Goal: Information Seeking & Learning: Learn about a topic

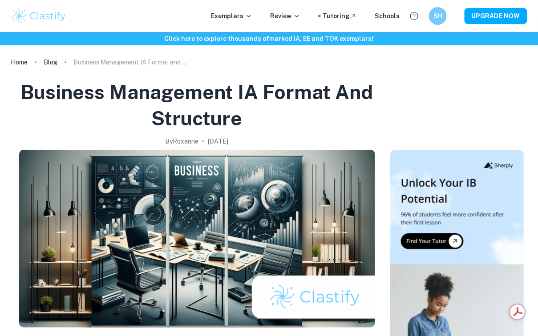
click at [293, 137] on div "By Roxanne • January 5, 2024" at bounding box center [196, 142] width 365 height 10
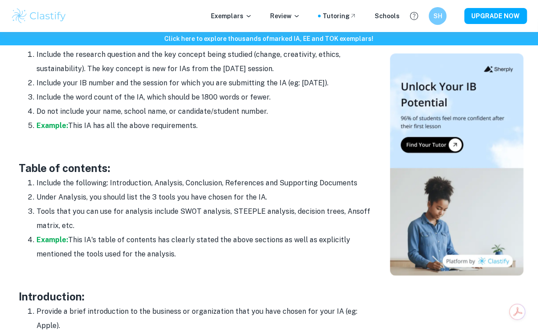
scroll to position [554, 0]
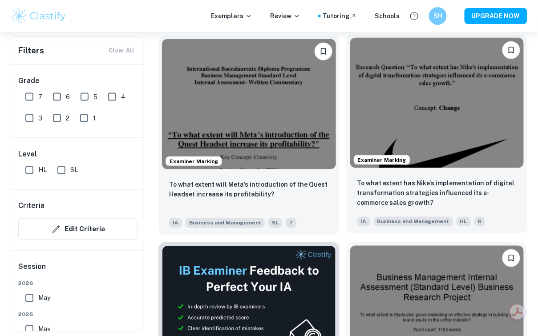
scroll to position [267, 0]
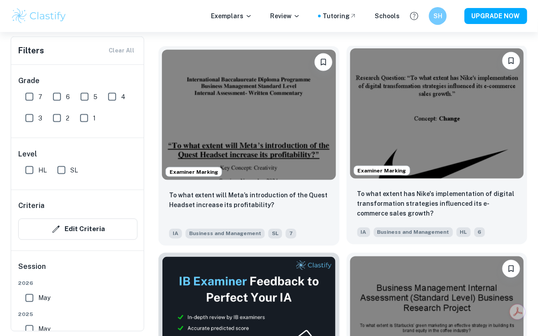
click at [432, 113] on img at bounding box center [437, 113] width 174 height 130
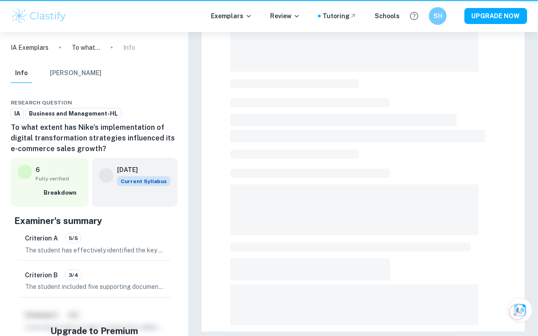
click at [432, 113] on div at bounding box center [363, 163] width 266 height 520
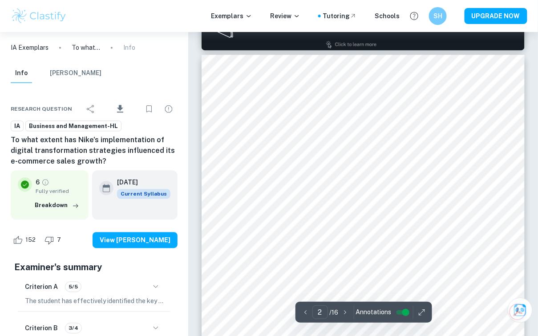
scroll to position [464, 0]
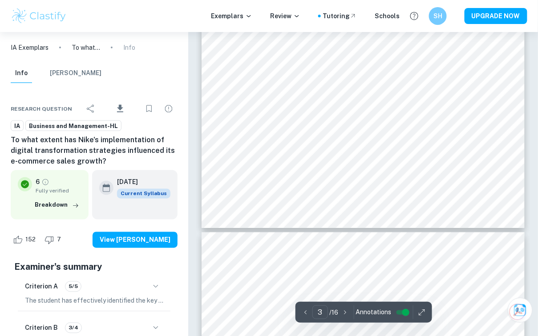
type input "4"
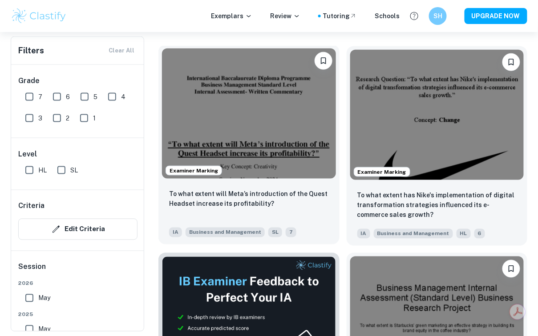
scroll to position [353, 0]
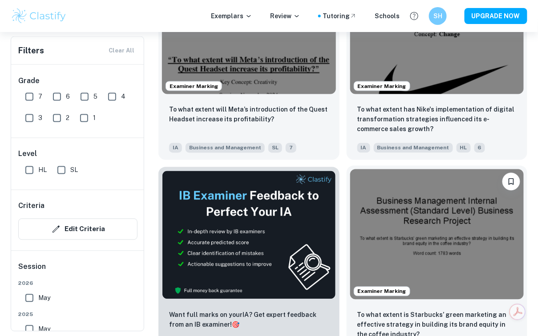
click at [431, 228] on img at bounding box center [437, 234] width 174 height 130
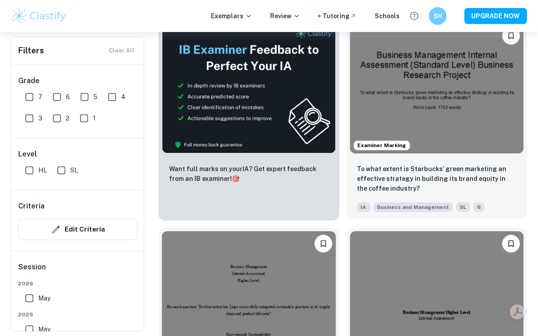
scroll to position [607, 0]
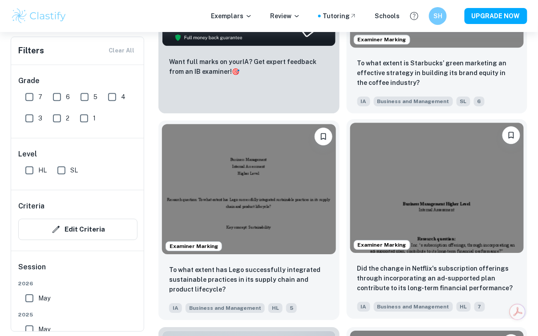
click at [407, 194] on img at bounding box center [437, 188] width 174 height 130
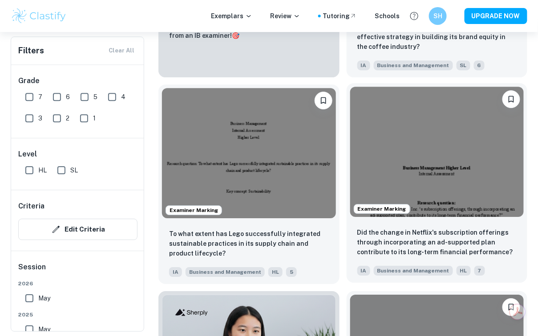
scroll to position [643, 0]
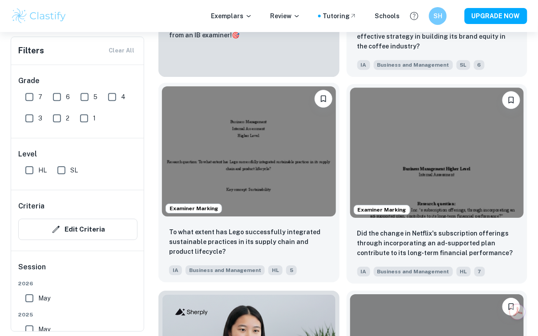
click at [298, 171] on img at bounding box center [249, 151] width 174 height 130
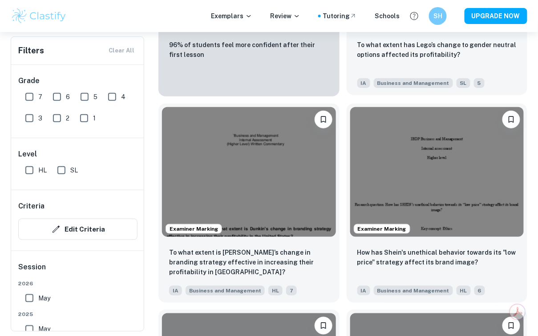
scroll to position [1044, 0]
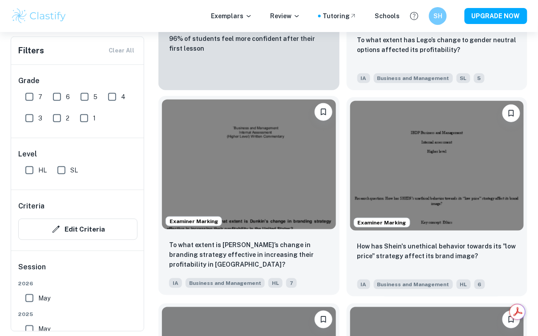
click at [264, 182] on img at bounding box center [249, 165] width 174 height 130
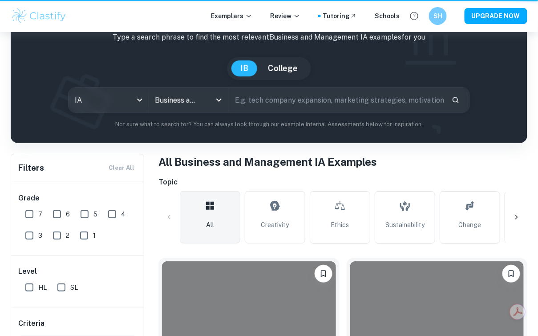
scroll to position [1044, 0]
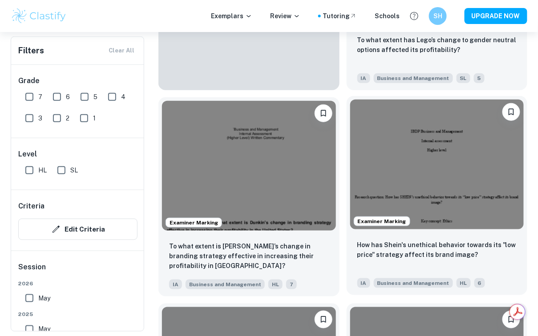
click at [459, 202] on img at bounding box center [437, 165] width 174 height 130
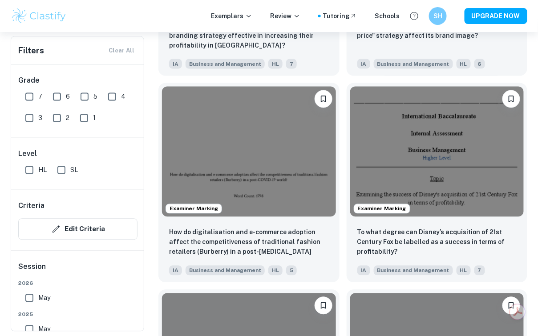
scroll to position [1292, 0]
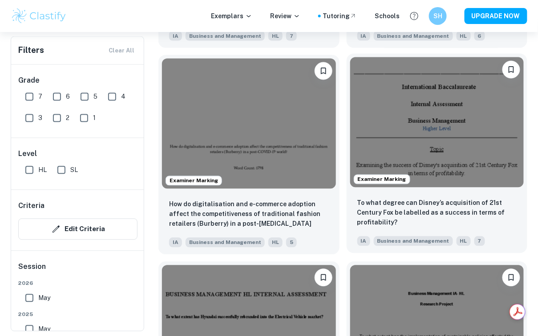
click at [430, 112] on img at bounding box center [437, 122] width 174 height 130
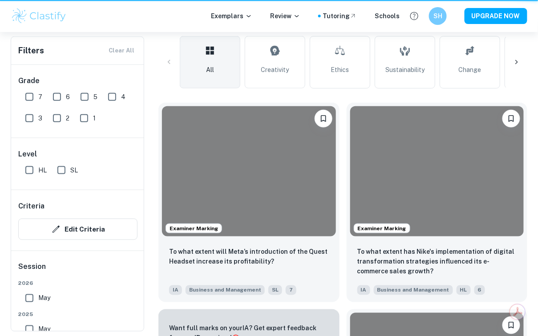
scroll to position [1292, 0]
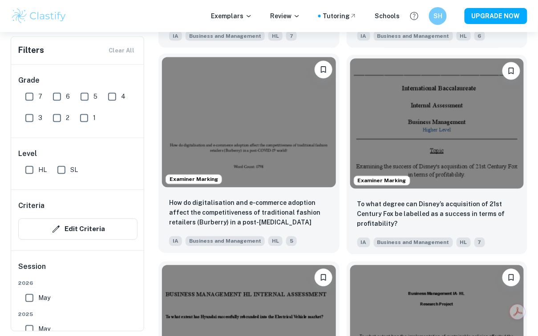
click at [247, 133] on img at bounding box center [249, 122] width 174 height 130
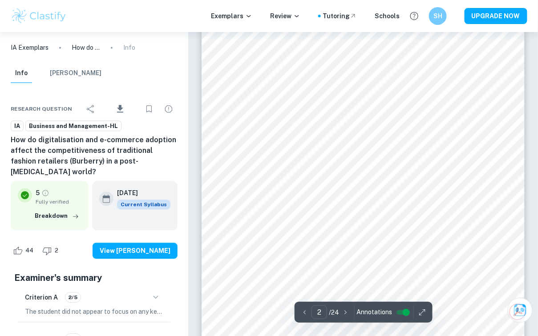
scroll to position [504, 0]
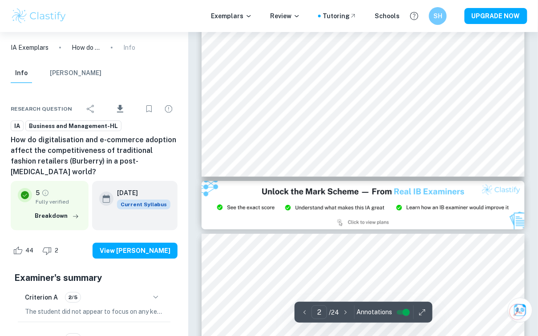
type input "3"
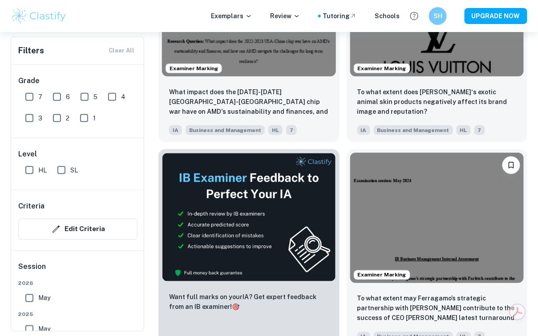
scroll to position [2031, 0]
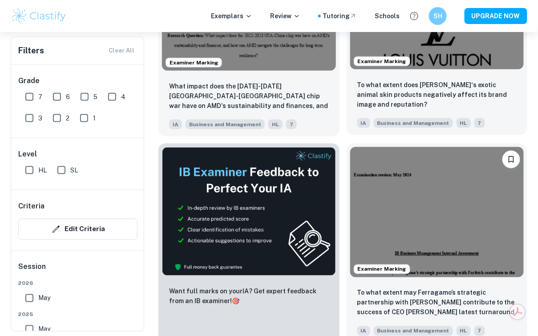
click at [445, 76] on div "To what extent does [PERSON_NAME]‘s exotic animal skin products negatively affe…" at bounding box center [437, 104] width 181 height 62
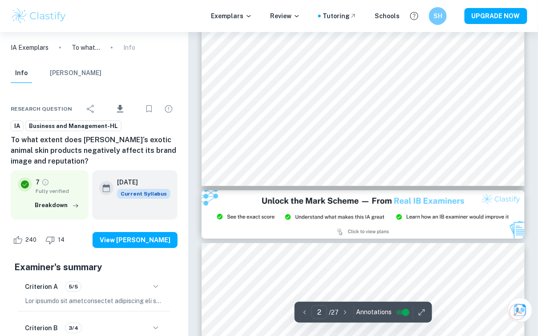
type input "3"
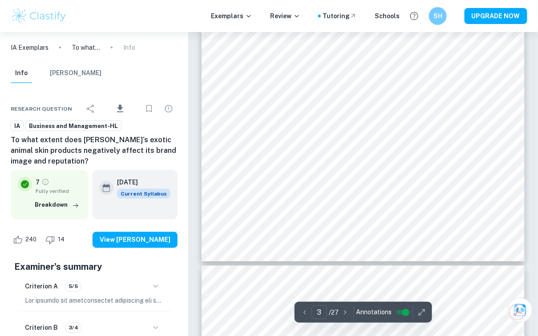
scroll to position [1210, 0]
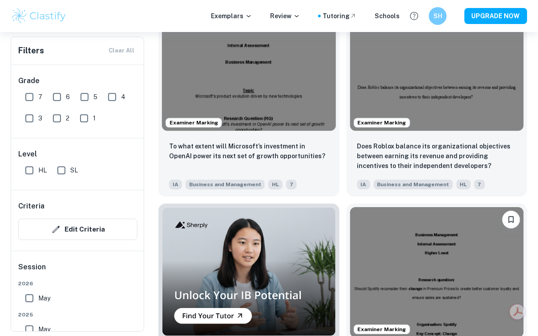
scroll to position [2384, 0]
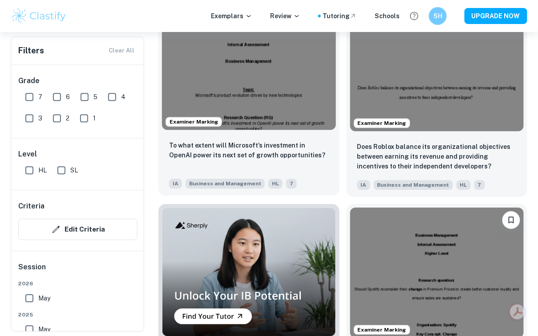
click at [241, 98] on img at bounding box center [249, 65] width 174 height 130
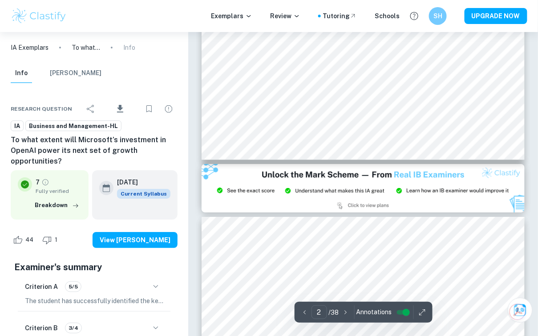
scroll to position [774, 0]
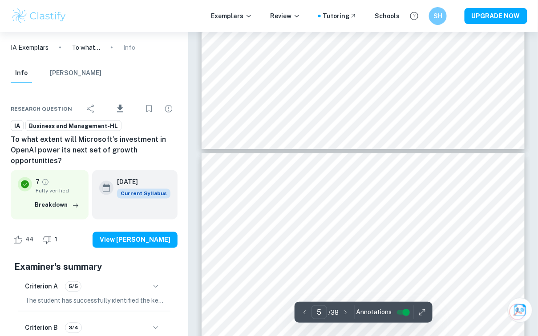
type input "6"
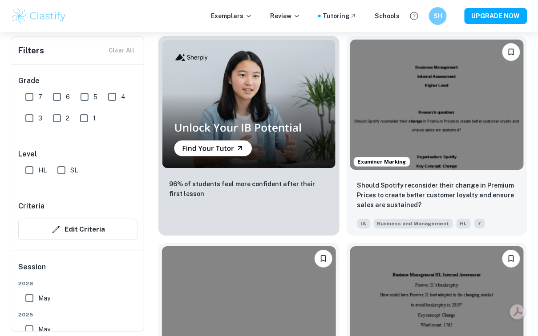
scroll to position [2644, 0]
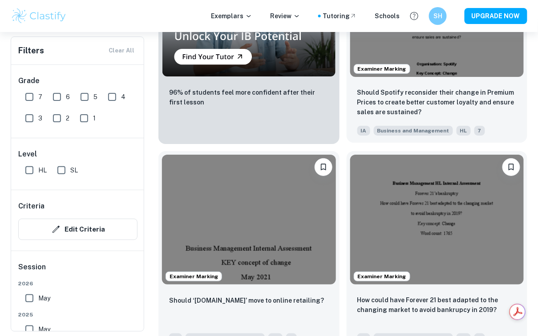
click at [444, 66] on img at bounding box center [437, 12] width 174 height 130
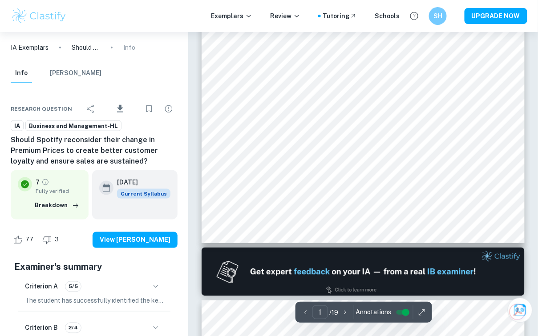
scroll to position [221, 0]
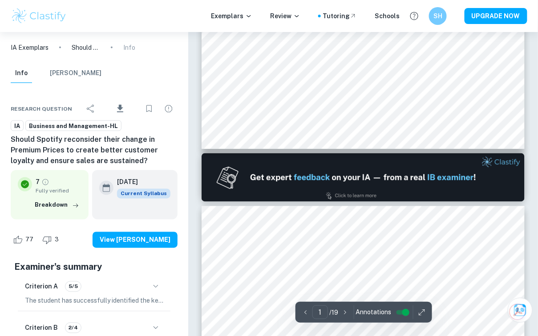
type input "2"
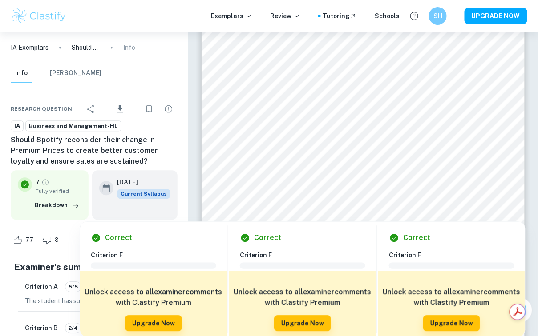
click at [430, 126] on div at bounding box center [372, 128] width 226 height 23
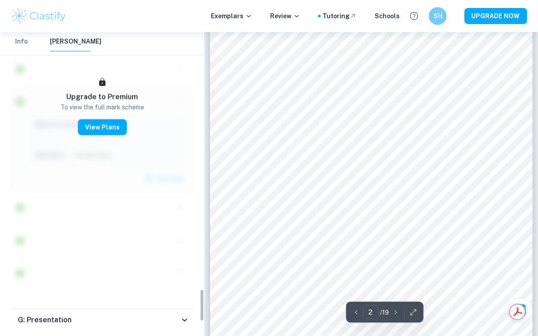
scroll to position [2387, 0]
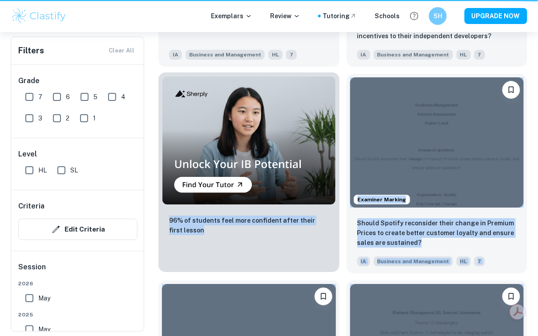
drag, startPoint x: 538, startPoint y: 132, endPoint x: 307, endPoint y: 173, distance: 234.5
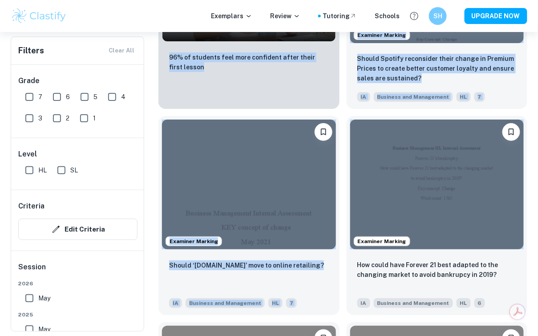
scroll to position [2752, 0]
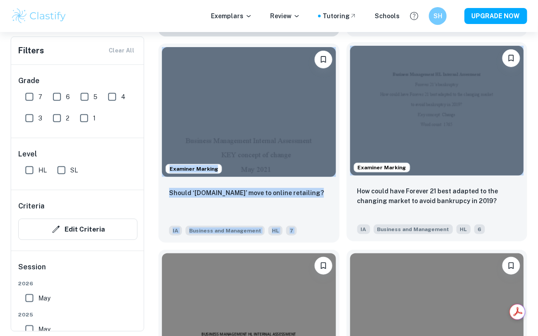
click at [520, 105] on img at bounding box center [437, 111] width 174 height 130
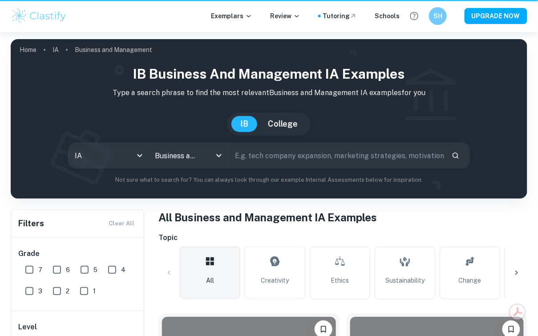
scroll to position [2752, 0]
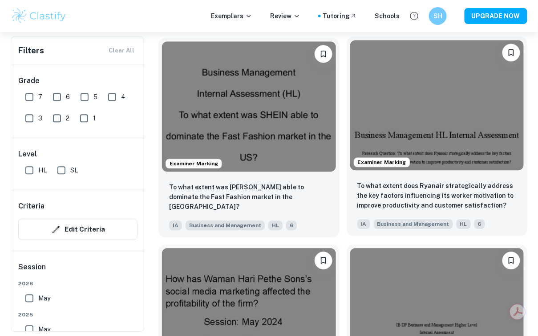
scroll to position [3171, 0]
click at [428, 111] on img at bounding box center [437, 105] width 174 height 130
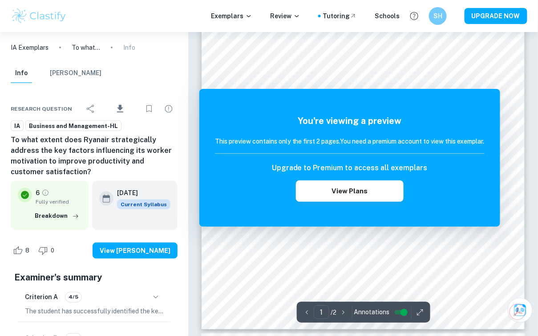
scroll to position [3171, 0]
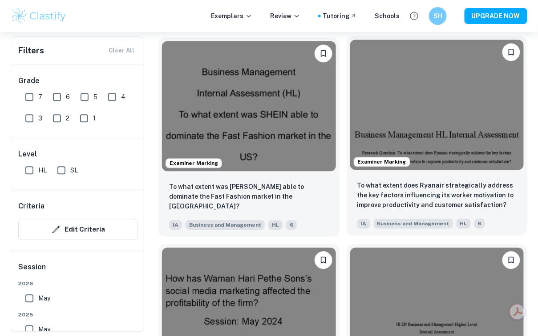
click at [375, 149] on img at bounding box center [437, 105] width 174 height 130
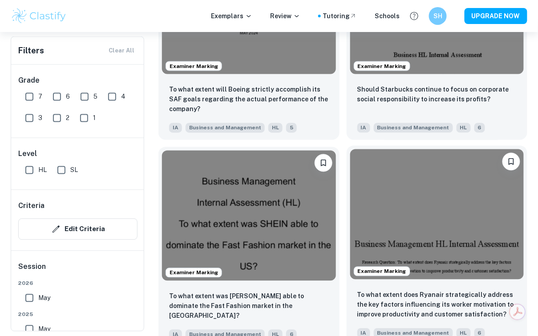
scroll to position [2990, 0]
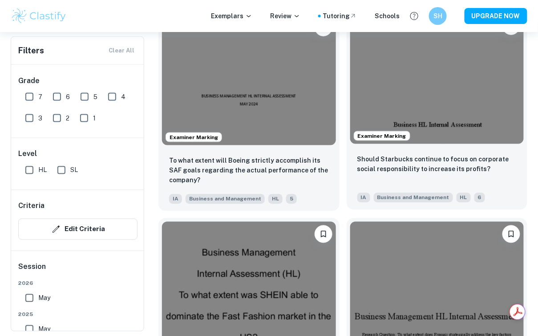
click at [440, 74] on img at bounding box center [437, 79] width 174 height 130
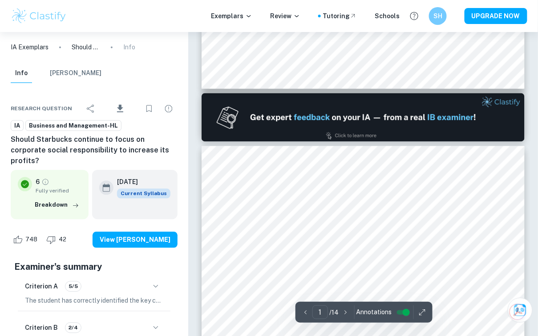
type input "2"
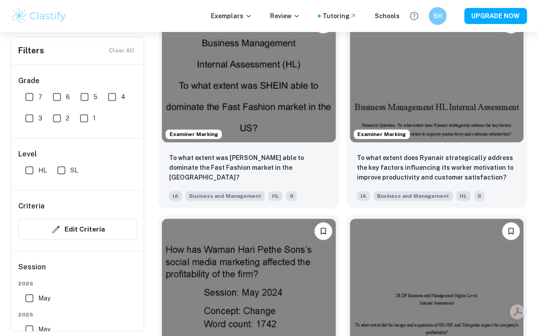
scroll to position [3412, 0]
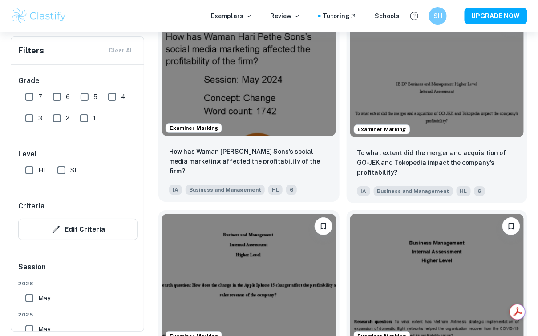
click at [322, 101] on img at bounding box center [249, 71] width 174 height 130
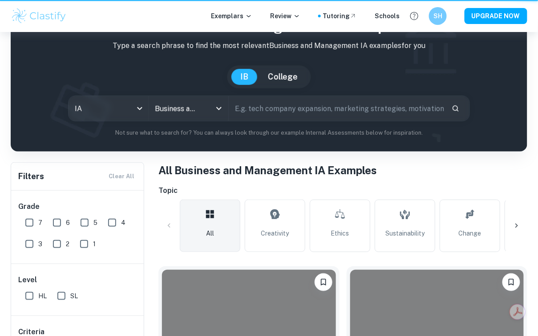
scroll to position [3412, 0]
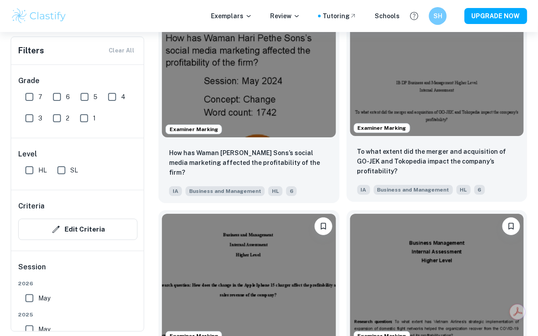
click at [430, 113] on img at bounding box center [437, 71] width 174 height 130
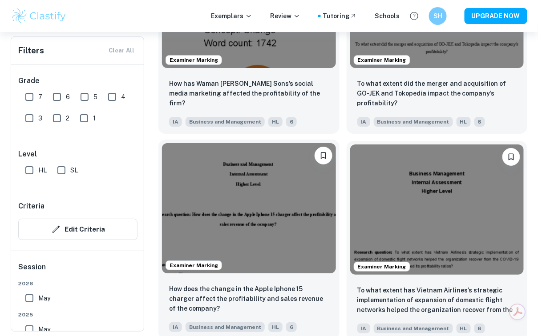
scroll to position [3535, 0]
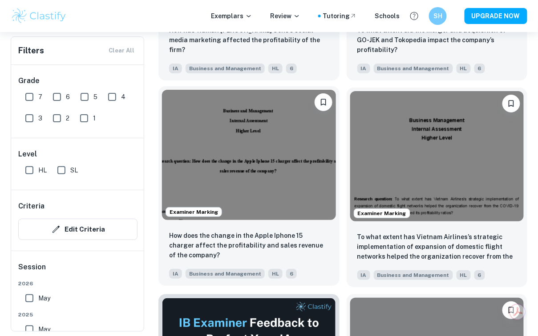
click at [279, 187] on img at bounding box center [249, 155] width 174 height 130
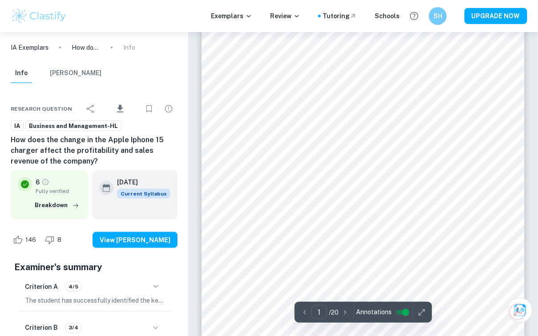
scroll to position [149, 0]
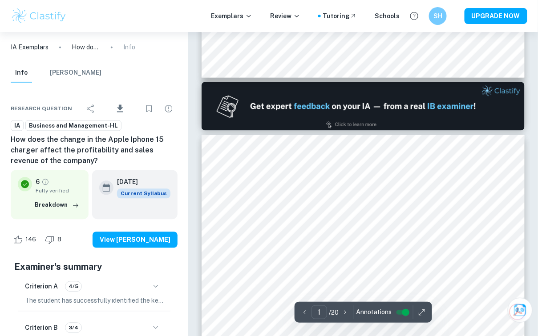
type input "2"
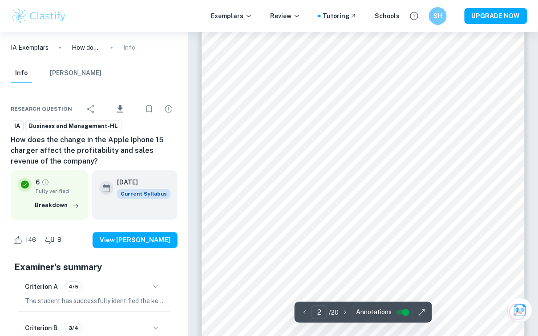
scroll to position [520, 0]
